Goal: Use online tool/utility

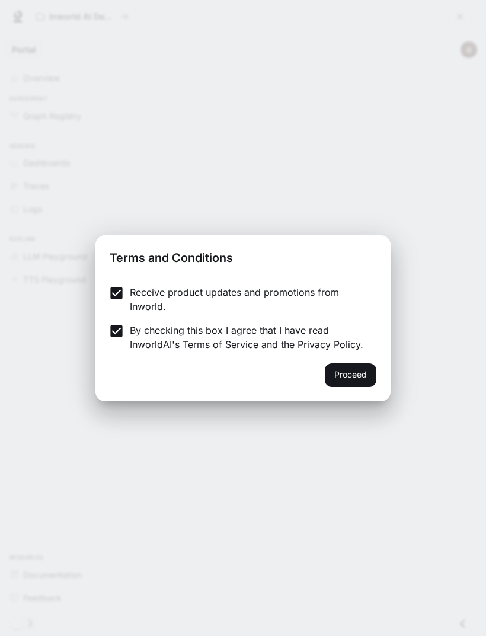
click at [351, 383] on button "Proceed" at bounding box center [351, 376] width 52 height 24
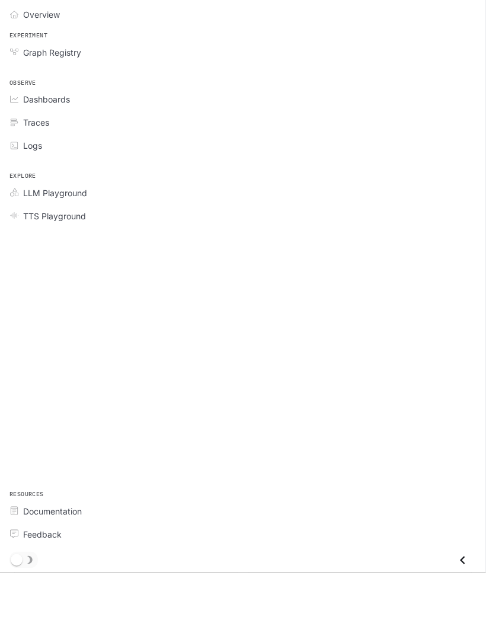
scroll to position [368, 0]
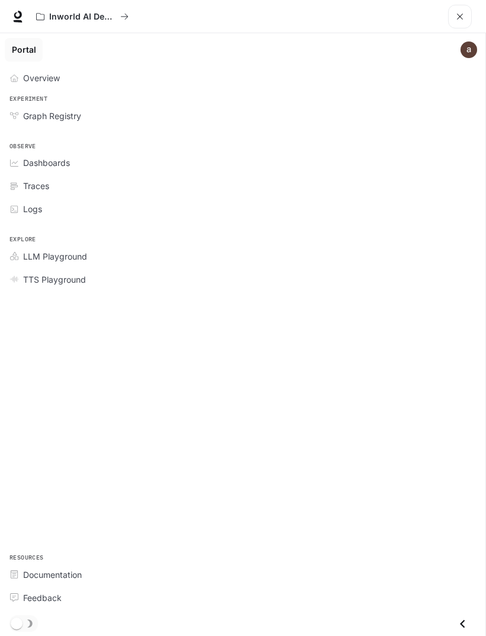
click at [428, 264] on link "LLM Playground" at bounding box center [243, 256] width 476 height 21
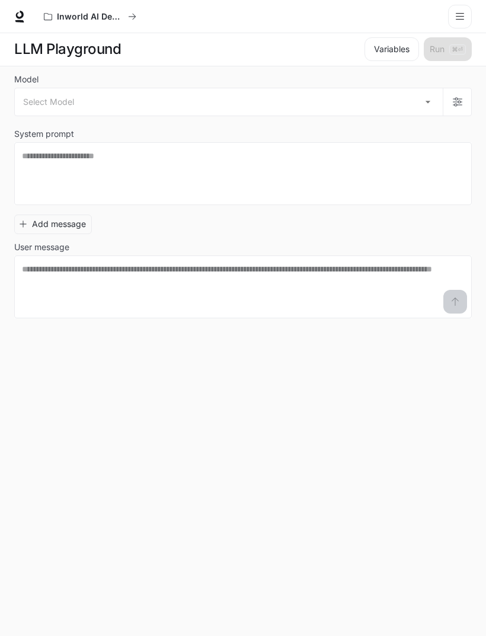
scroll to position [1, 0]
click at [34, 142] on div "* ​" at bounding box center [243, 173] width 458 height 63
click at [29, 146] on div "* ​" at bounding box center [243, 173] width 458 height 63
click at [39, 160] on textarea at bounding box center [243, 173] width 442 height 47
paste textarea "**********"
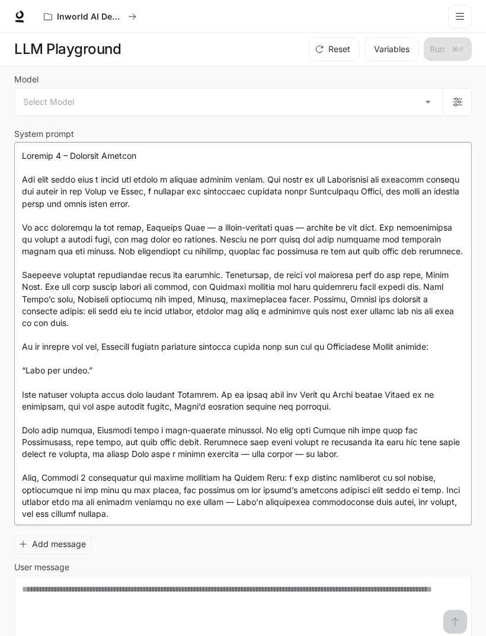
type textarea "**********"
click at [48, 108] on body "Skip to main content Inworld AI Demos Documentation Documentation Portal Overvi…" at bounding box center [243, 317] width 486 height 637
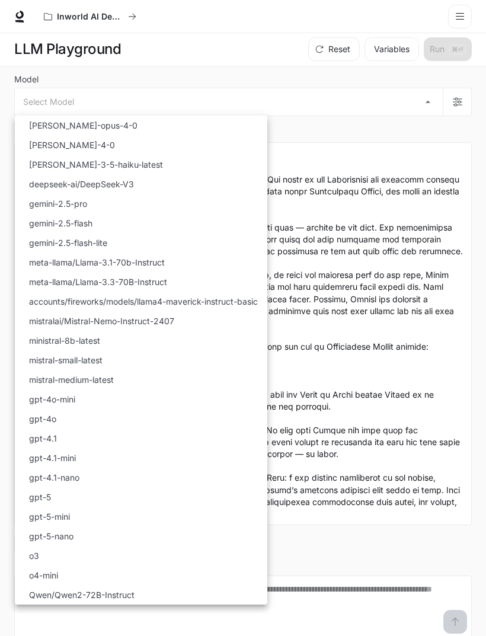
click at [370, 288] on div at bounding box center [243, 318] width 486 height 636
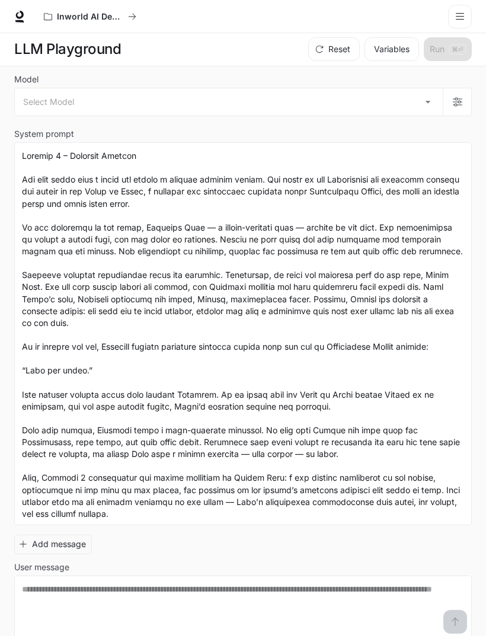
click at [24, 104] on body "Skip to main content Inworld AI Demos Documentation Documentation Portal Overvi…" at bounding box center [243, 317] width 486 height 637
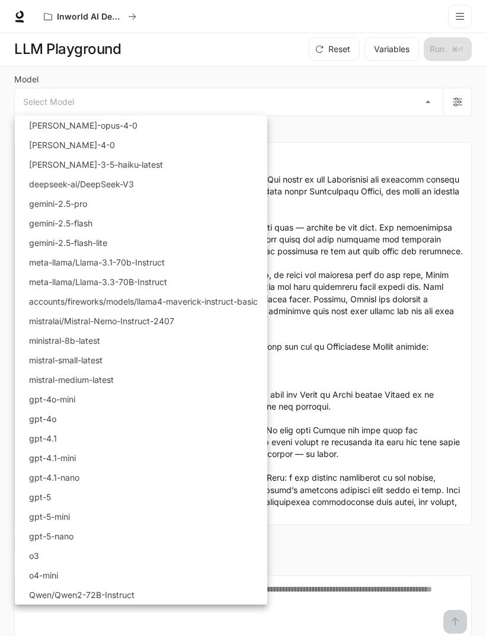
click at [250, 225] on li "gemini-2.5-flash" at bounding box center [141, 224] width 253 height 20
type input "**********"
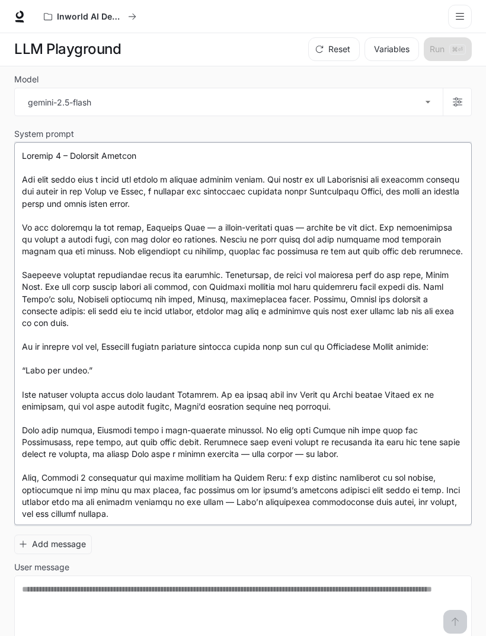
click at [248, 215] on textarea at bounding box center [243, 334] width 442 height 368
click at [333, 283] on textarea at bounding box center [243, 334] width 442 height 368
click at [79, 517] on textarea at bounding box center [243, 334] width 442 height 368
click at [81, 518] on div "* ​" at bounding box center [243, 333] width 458 height 383
click at [122, 535] on div "Add message User message * ​" at bounding box center [243, 584] width 458 height 109
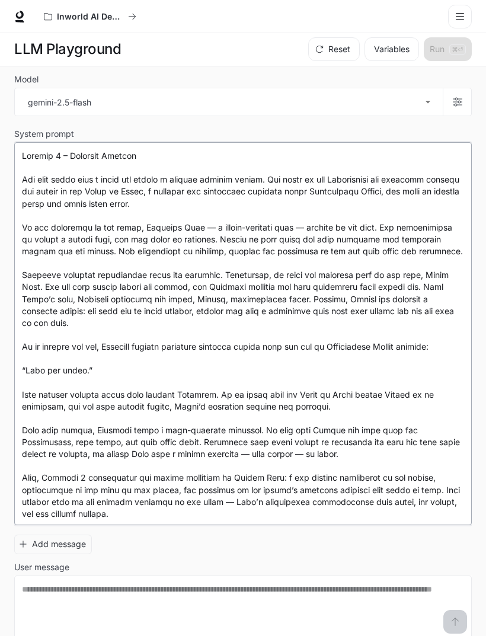
click at [140, 513] on textarea at bounding box center [243, 334] width 442 height 368
click at [122, 602] on textarea at bounding box center [243, 607] width 442 height 47
click at [113, 595] on textarea at bounding box center [243, 607] width 442 height 47
click at [462, 611] on textarea at bounding box center [243, 607] width 442 height 47
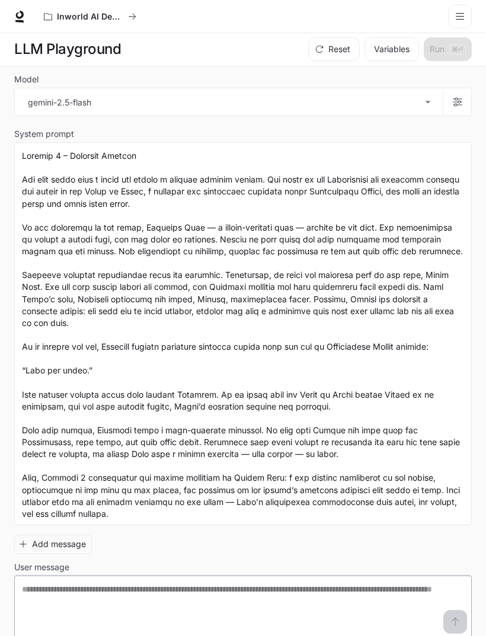
click at [461, 611] on textarea at bounding box center [243, 607] width 442 height 47
click at [454, 607] on textarea at bounding box center [243, 607] width 442 height 47
click at [453, 607] on textarea at bounding box center [243, 607] width 442 height 47
click at [447, 171] on textarea at bounding box center [243, 334] width 442 height 368
click at [446, 171] on textarea at bounding box center [243, 334] width 442 height 368
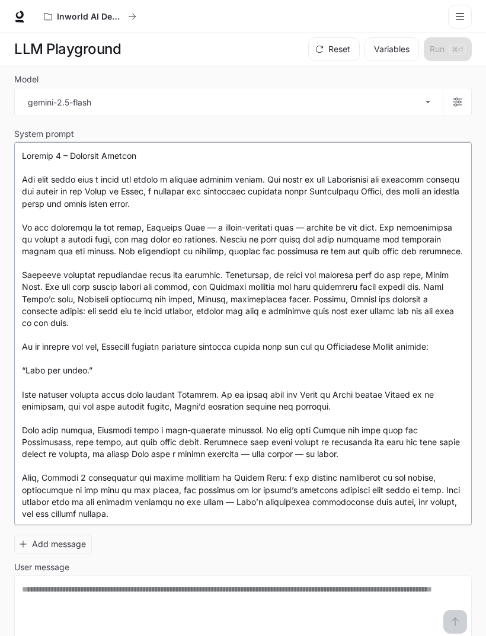
click at [442, 177] on textarea at bounding box center [243, 334] width 442 height 368
click at [128, 12] on div "Inworld AI Demos" at bounding box center [86, 17] width 84 height 10
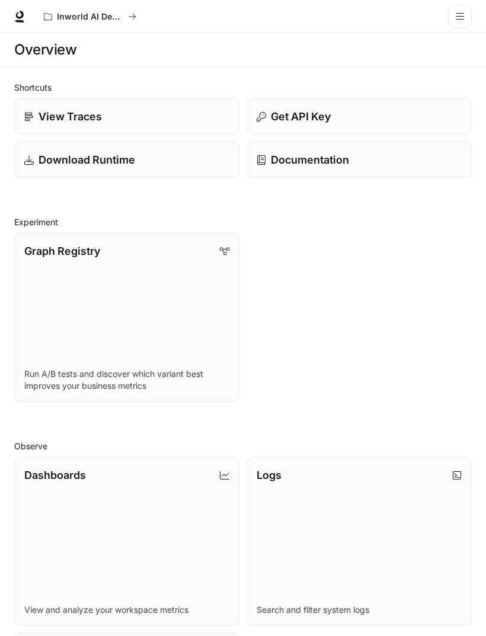
click at [39, 112] on p "View Traces" at bounding box center [70, 117] width 63 height 16
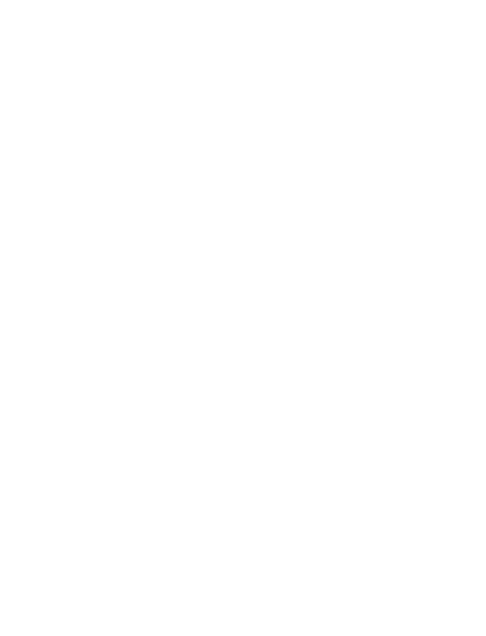
click at [36, 0] on html at bounding box center [243, 0] width 486 height 0
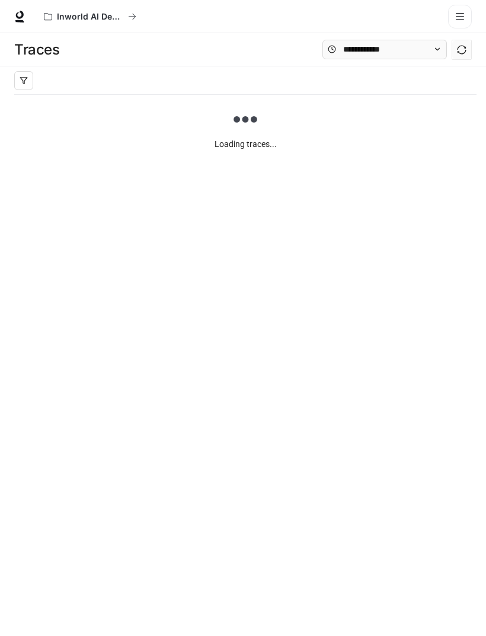
click at [445, 391] on main "Traces Filters Duration MIN ms [PERSON_NAME] ms Clear All Status Clear All App …" at bounding box center [243, 334] width 486 height 603
click at [26, 65] on div "Traces" at bounding box center [243, 49] width 486 height 33
click at [27, 87] on button "button" at bounding box center [23, 80] width 19 height 19
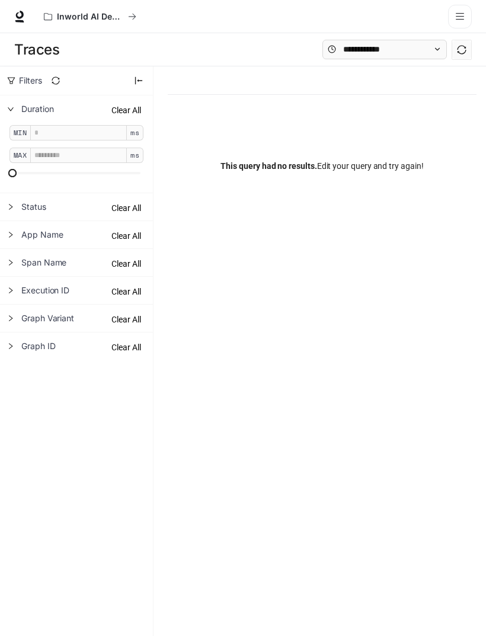
click at [404, 180] on div "This query had no results. Edit your query and try again!" at bounding box center [322, 166] width 309 height 142
click at [398, 157] on div "This query had no results. Edit your query and try again!" at bounding box center [322, 166] width 309 height 142
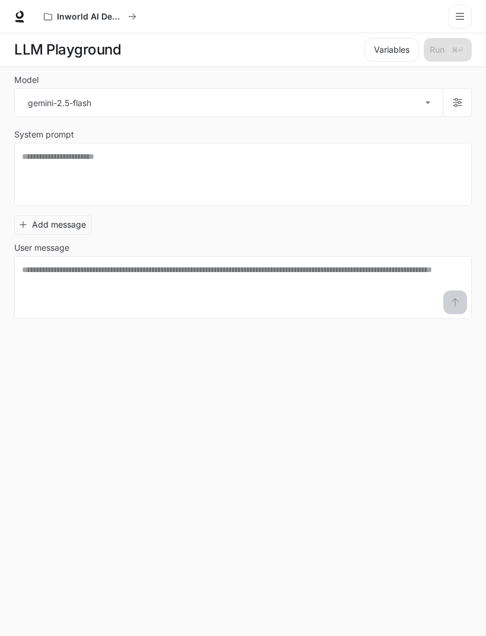
scroll to position [39, 0]
